Goal: Transaction & Acquisition: Download file/media

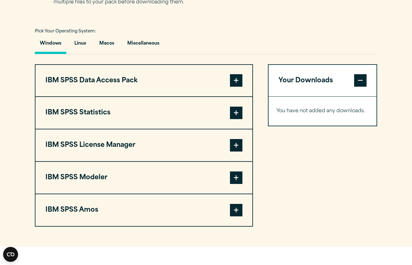
scroll to position [434, 0]
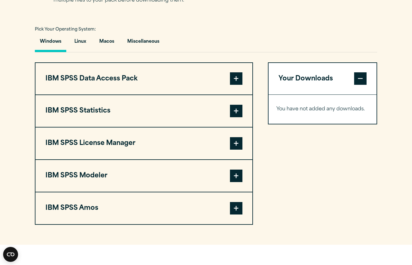
click at [237, 117] on span at bounding box center [236, 111] width 12 height 12
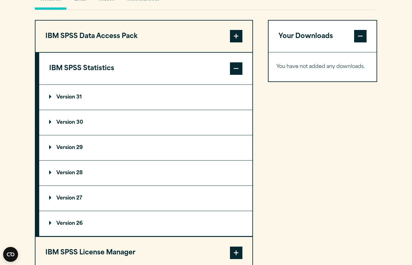
scroll to position [490, 0]
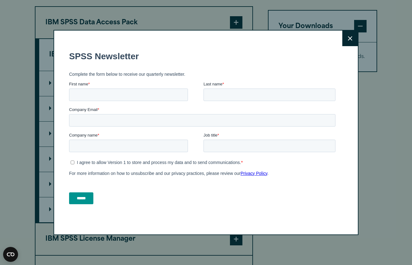
click at [351, 40] on icon at bounding box center [350, 38] width 4 height 5
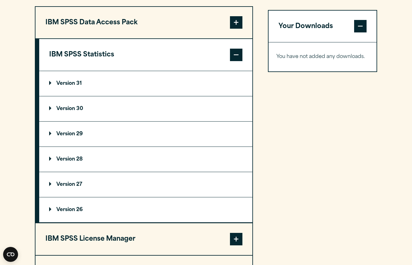
click at [49, 96] on summary "Version 31" at bounding box center [145, 83] width 213 height 25
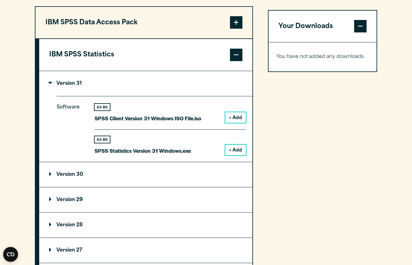
click at [236, 123] on button "+ Add" at bounding box center [235, 117] width 21 height 11
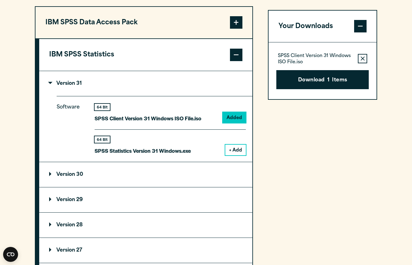
click at [235, 155] on button "+ Add" at bounding box center [235, 149] width 21 height 11
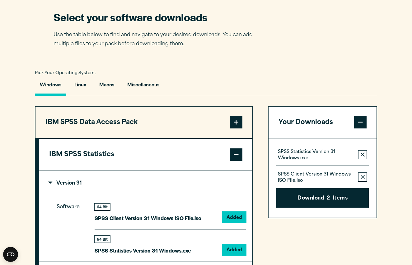
scroll to position [395, 0]
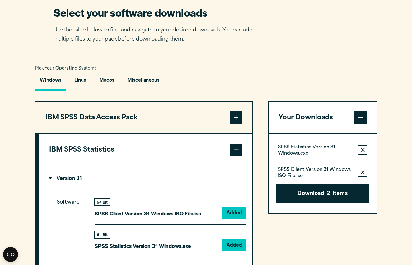
click at [237, 124] on span at bounding box center [236, 117] width 12 height 12
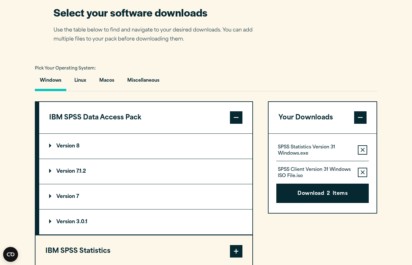
click at [49, 148] on p "Version 8" at bounding box center [64, 145] width 31 height 5
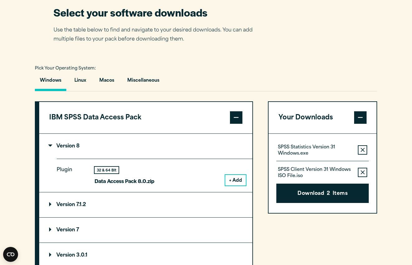
click at [239, 185] on button "+ Add" at bounding box center [235, 180] width 21 height 11
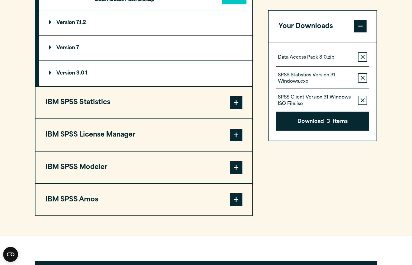
scroll to position [580, 0]
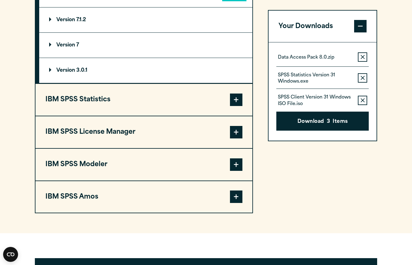
click at [237, 106] on span at bounding box center [236, 99] width 12 height 12
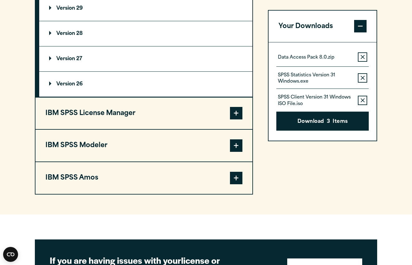
scroll to position [682, 0]
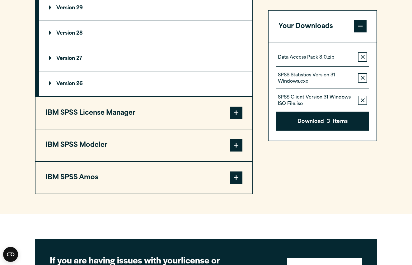
click at [237, 119] on span at bounding box center [236, 112] width 12 height 12
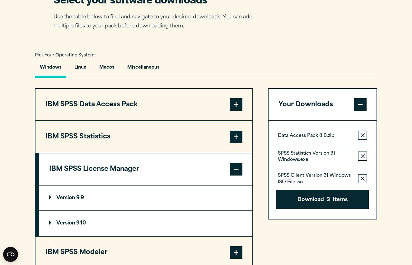
scroll to position [425, 0]
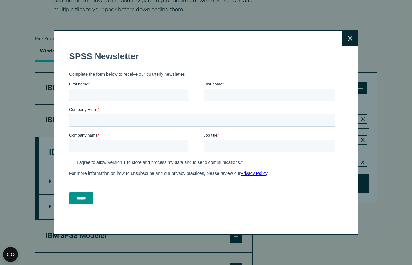
click at [348, 40] on icon at bounding box center [350, 38] width 4 height 5
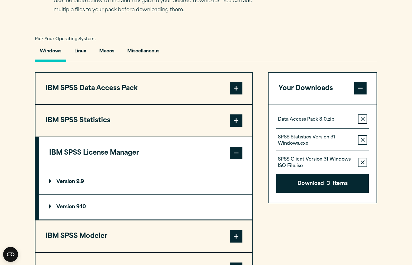
click at [83, 209] on p "Version 9.10" at bounding box center [67, 206] width 37 height 5
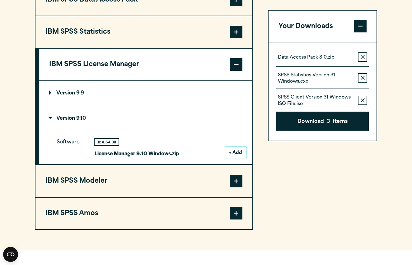
scroll to position [522, 0]
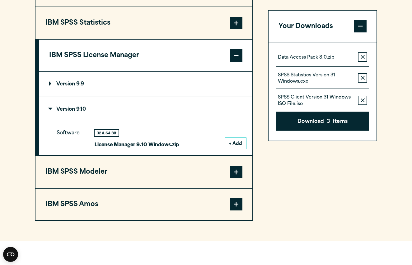
click at [236, 148] on button "+ Add" at bounding box center [235, 143] width 21 height 11
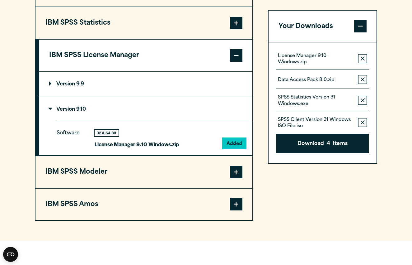
click at [236, 178] on span at bounding box center [236, 172] width 12 height 12
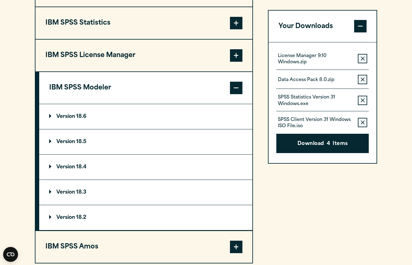
click at [71, 119] on p "Version 18.6" at bounding box center [67, 116] width 37 height 5
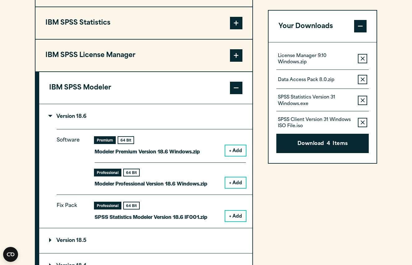
click at [234, 156] on button "+ Add" at bounding box center [235, 150] width 21 height 11
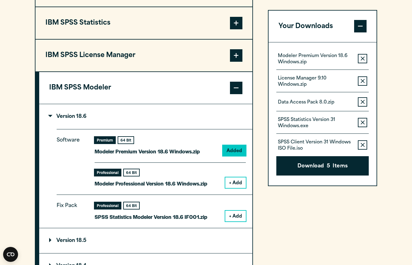
scroll to position [522, 0]
click at [233, 187] on button "+ Add" at bounding box center [235, 182] width 21 height 11
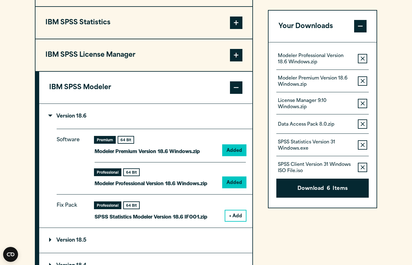
click at [233, 221] on button "+ Add" at bounding box center [235, 215] width 21 height 11
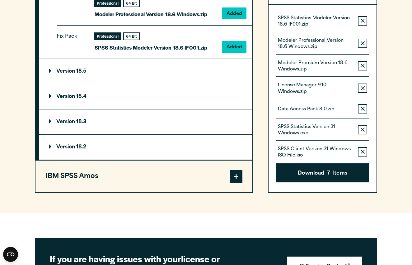
scroll to position [698, 0]
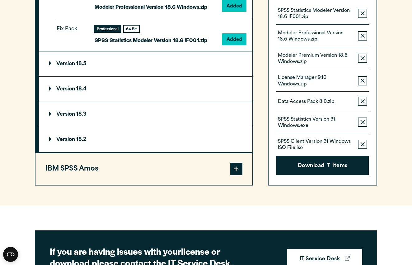
click at [236, 175] on span at bounding box center [236, 168] width 12 height 12
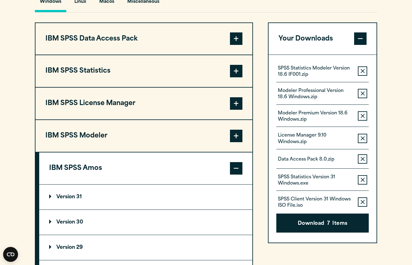
scroll to position [475, 0]
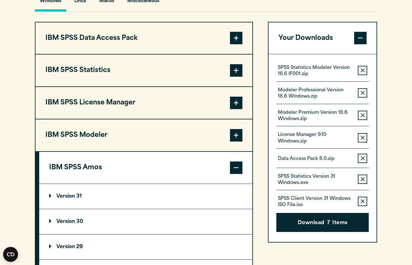
click at [69, 199] on p "Version 31" at bounding box center [65, 196] width 33 height 5
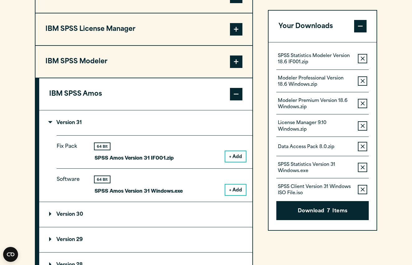
scroll to position [550, 0]
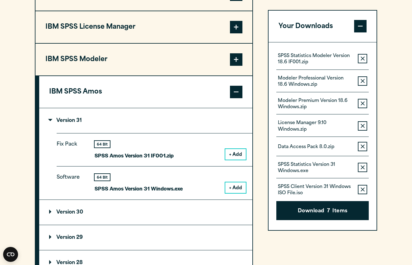
click at [238, 159] on button "+ Add" at bounding box center [235, 154] width 21 height 11
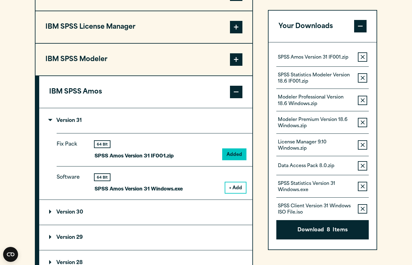
click at [239, 193] on button "+ Add" at bounding box center [235, 187] width 21 height 11
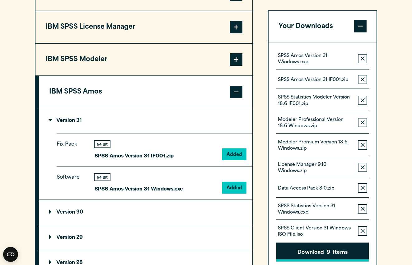
click at [322, 251] on button "Download 9 Items" at bounding box center [322, 251] width 92 height 19
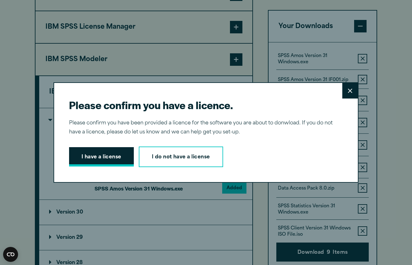
click at [98, 160] on button "I have a license" at bounding box center [101, 156] width 65 height 19
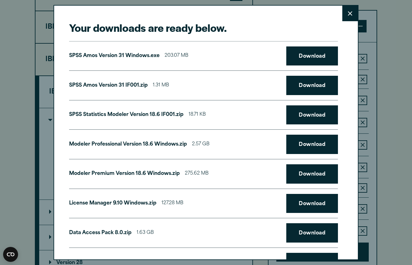
scroll to position [0, 0]
click at [309, 56] on link "Download" at bounding box center [312, 55] width 52 height 19
click at [306, 84] on link "Download" at bounding box center [312, 85] width 52 height 19
click at [307, 117] on link "Download" at bounding box center [312, 114] width 52 height 19
click at [304, 143] on link "Download" at bounding box center [312, 143] width 52 height 19
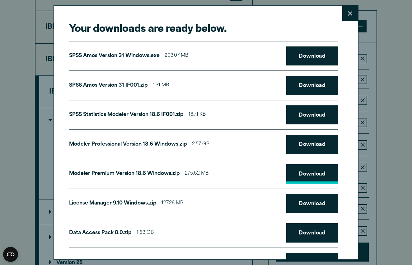
click at [307, 171] on link "Download" at bounding box center [312, 173] width 52 height 19
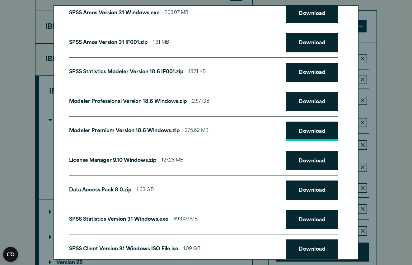
scroll to position [61, 0]
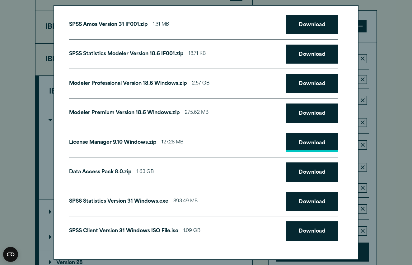
click at [307, 142] on link "Download" at bounding box center [312, 142] width 52 height 19
click at [303, 171] on link "Download" at bounding box center [312, 171] width 52 height 19
click at [307, 201] on link "Download" at bounding box center [312, 201] width 52 height 19
click at [316, 228] on link "Download" at bounding box center [312, 230] width 52 height 19
click at [309, 230] on link "Download" at bounding box center [312, 230] width 52 height 19
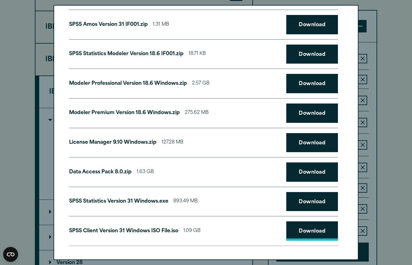
click at [309, 229] on link "Download" at bounding box center [312, 230] width 52 height 19
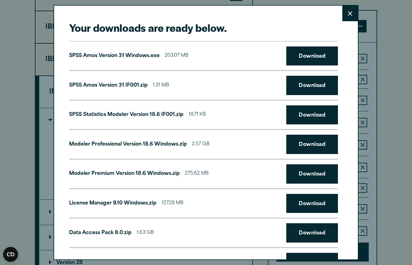
scroll to position [0, 0]
click at [350, 12] on icon at bounding box center [350, 13] width 4 height 5
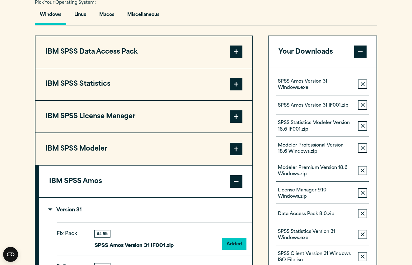
scroll to position [439, 0]
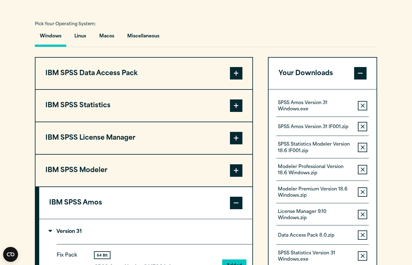
click at [238, 112] on span at bounding box center [236, 105] width 12 height 12
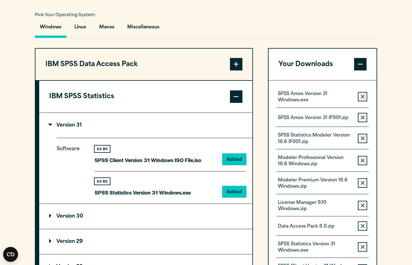
scroll to position [449, 0]
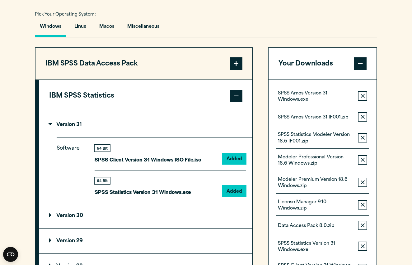
click at [300, 22] on div "Pick Your Operating System: Windows Linux [GEOGRAPHIC_DATA] Miscellaneous" at bounding box center [206, 23] width 342 height 27
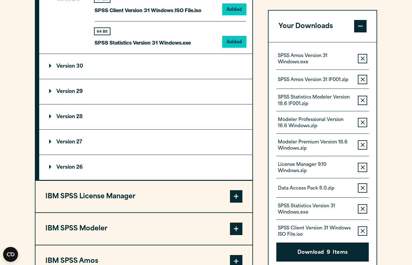
scroll to position [600, 0]
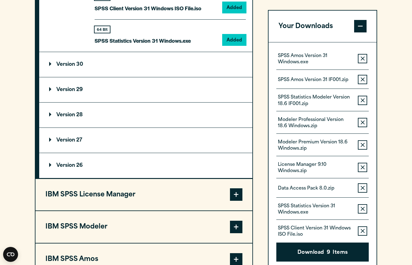
click at [50, 67] on p "Version 30" at bounding box center [66, 64] width 34 height 5
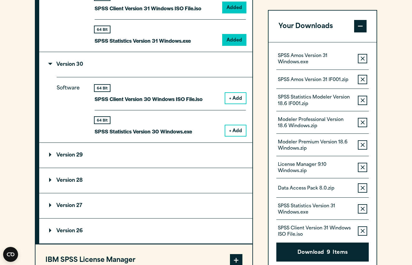
click at [237, 136] on button "+ Add" at bounding box center [235, 130] width 21 height 11
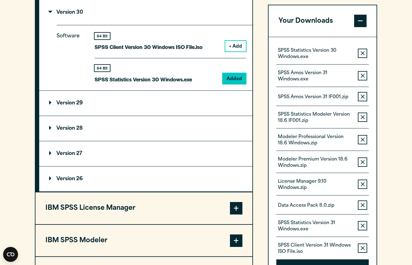
scroll to position [651, 0]
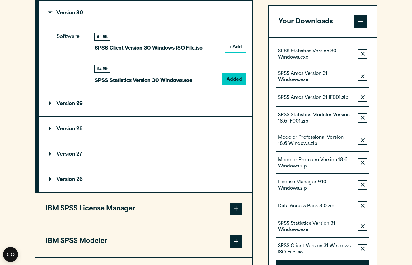
click at [364, 79] on icon "button" at bounding box center [363, 76] width 4 height 4
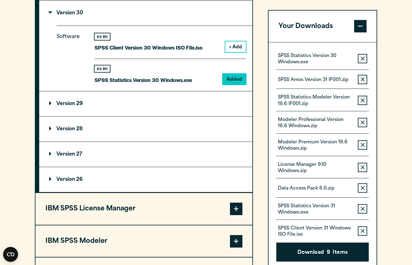
click at [364, 81] on button "Remove this item from your software download list" at bounding box center [362, 79] width 9 height 9
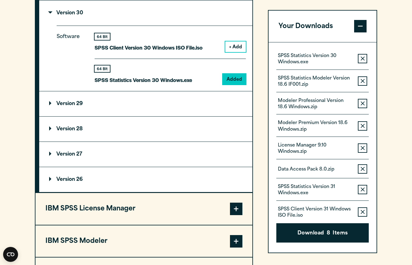
click at [364, 81] on icon "button" at bounding box center [363, 81] width 4 height 4
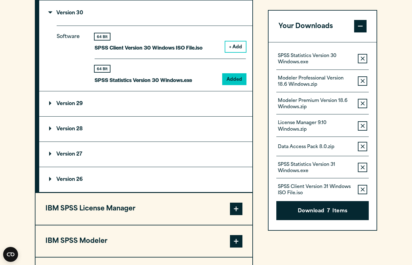
click at [364, 81] on icon "button" at bounding box center [363, 81] width 4 height 4
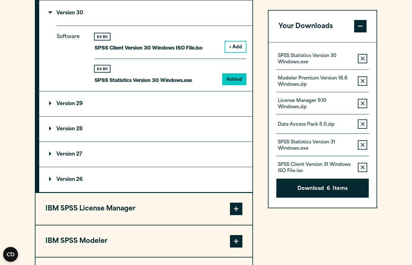
click at [364, 81] on icon "button" at bounding box center [363, 81] width 4 height 4
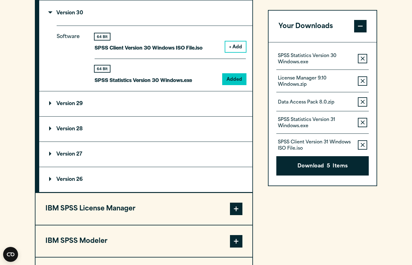
click at [364, 81] on icon "button" at bounding box center [363, 81] width 4 height 4
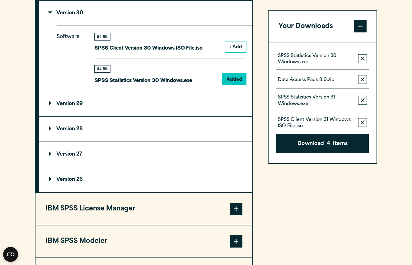
click at [364, 81] on button "Remove this item from your software download list" at bounding box center [362, 79] width 9 height 9
click at [364, 98] on icon "button" at bounding box center [363, 100] width 4 height 4
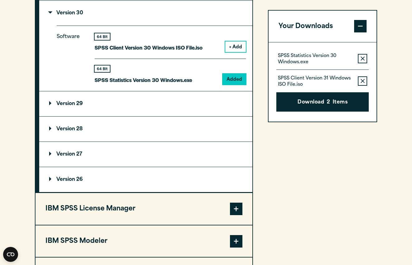
click at [364, 81] on icon "button" at bounding box center [363, 81] width 4 height 4
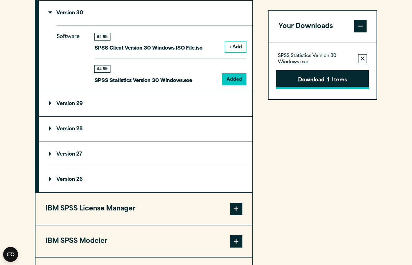
click at [338, 79] on button "Download 1 Items" at bounding box center [322, 79] width 92 height 19
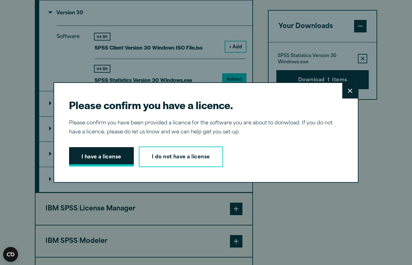
click at [106, 159] on button "I have a license" at bounding box center [101, 156] width 65 height 19
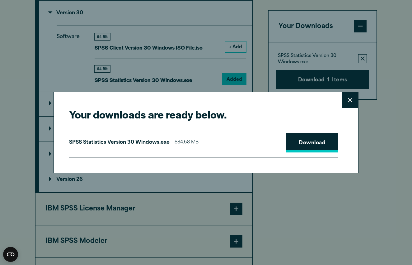
click at [310, 148] on link "Download" at bounding box center [312, 142] width 52 height 19
click at [314, 142] on link "Download" at bounding box center [312, 142] width 52 height 19
click at [351, 102] on icon at bounding box center [350, 100] width 4 height 5
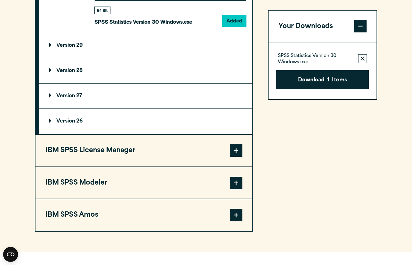
scroll to position [714, 0]
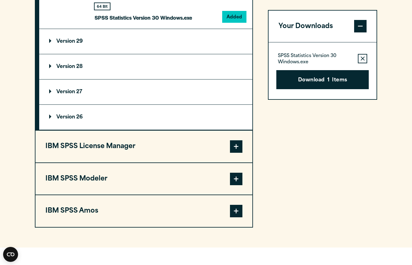
click at [50, 44] on p "Version 29" at bounding box center [66, 41] width 34 height 5
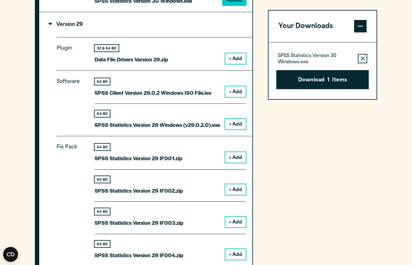
scroll to position [731, 0]
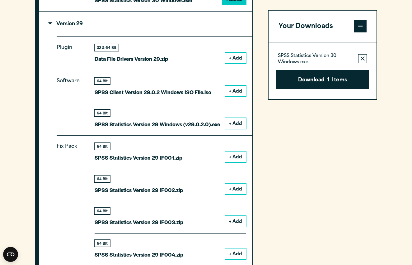
click at [236, 129] on button "+ Add" at bounding box center [235, 123] width 21 height 11
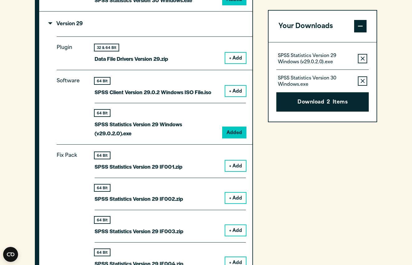
click at [363, 81] on icon "button" at bounding box center [363, 81] width 4 height 4
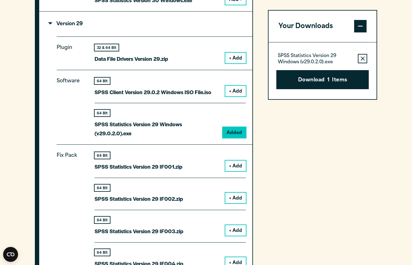
drag, startPoint x: 338, startPoint y: 81, endPoint x: 338, endPoint y: 77, distance: 3.7
click at [338, 80] on button "Download 1 Items" at bounding box center [322, 79] width 92 height 19
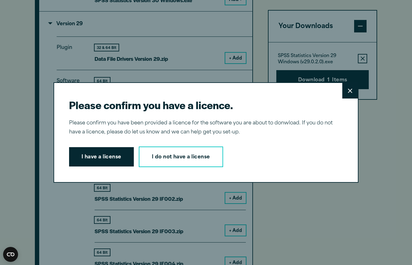
drag, startPoint x: 107, startPoint y: 154, endPoint x: 112, endPoint y: 153, distance: 5.4
click at [108, 154] on button "I have a license" at bounding box center [101, 156] width 65 height 19
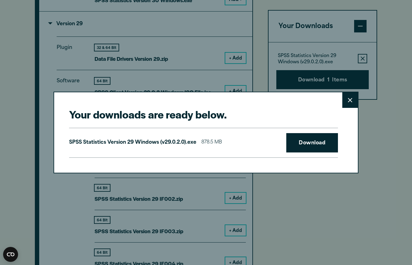
drag, startPoint x: 314, startPoint y: 143, endPoint x: 308, endPoint y: 110, distance: 34.2
click at [314, 143] on link "Download" at bounding box center [312, 142] width 52 height 19
click at [352, 99] on icon at bounding box center [350, 100] width 4 height 4
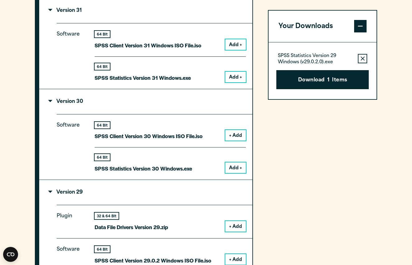
scroll to position [563, 0]
click at [235, 172] on button "Add +" at bounding box center [235, 167] width 21 height 11
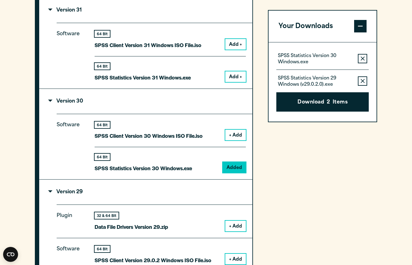
click at [361, 57] on icon "button" at bounding box center [363, 59] width 4 height 4
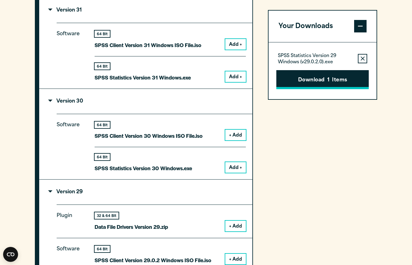
click at [322, 82] on button "Download 1 Items" at bounding box center [322, 79] width 92 height 19
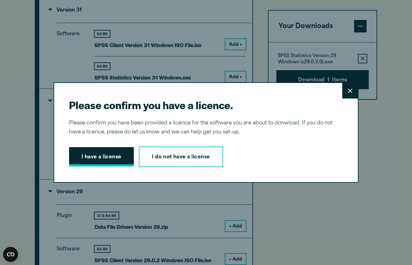
click at [106, 158] on button "I have a license" at bounding box center [101, 156] width 65 height 19
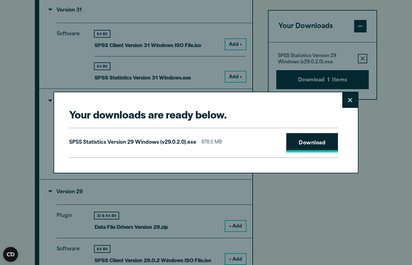
click at [310, 142] on link "Download" at bounding box center [312, 142] width 52 height 19
click at [351, 99] on icon at bounding box center [350, 100] width 4 height 4
